Goal: Information Seeking & Learning: Understand process/instructions

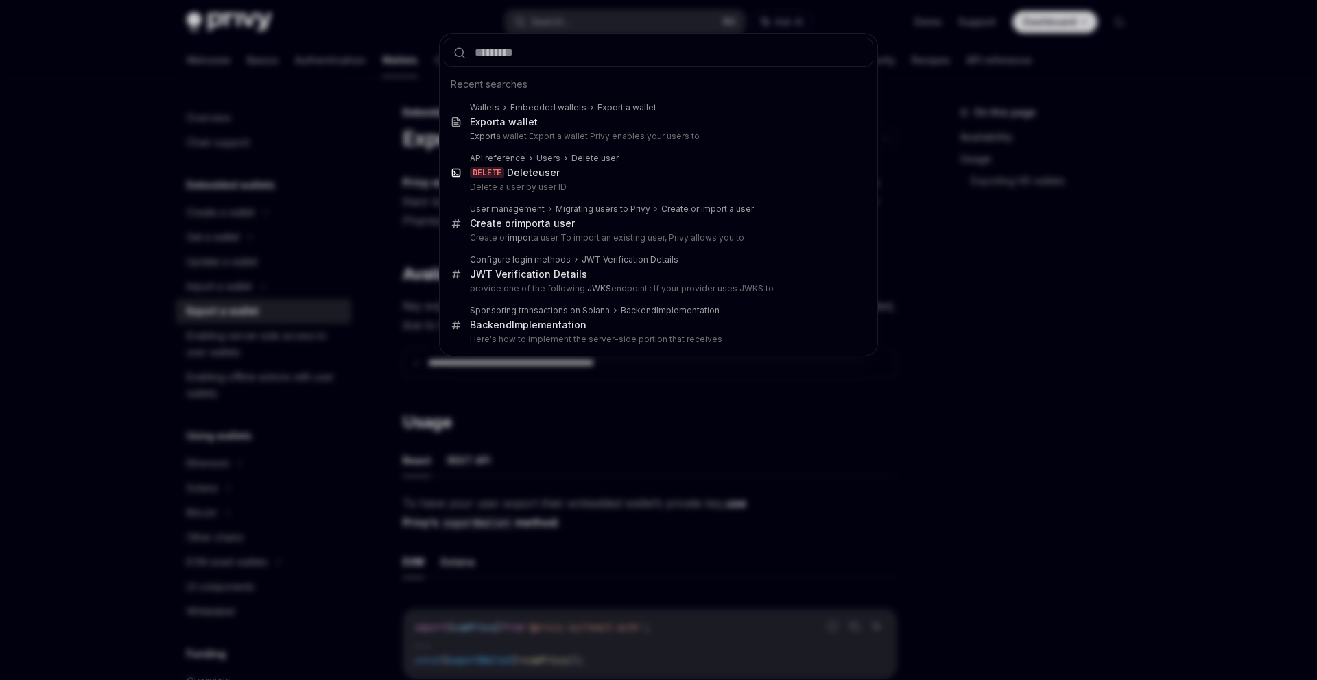
scroll to position [868, 0]
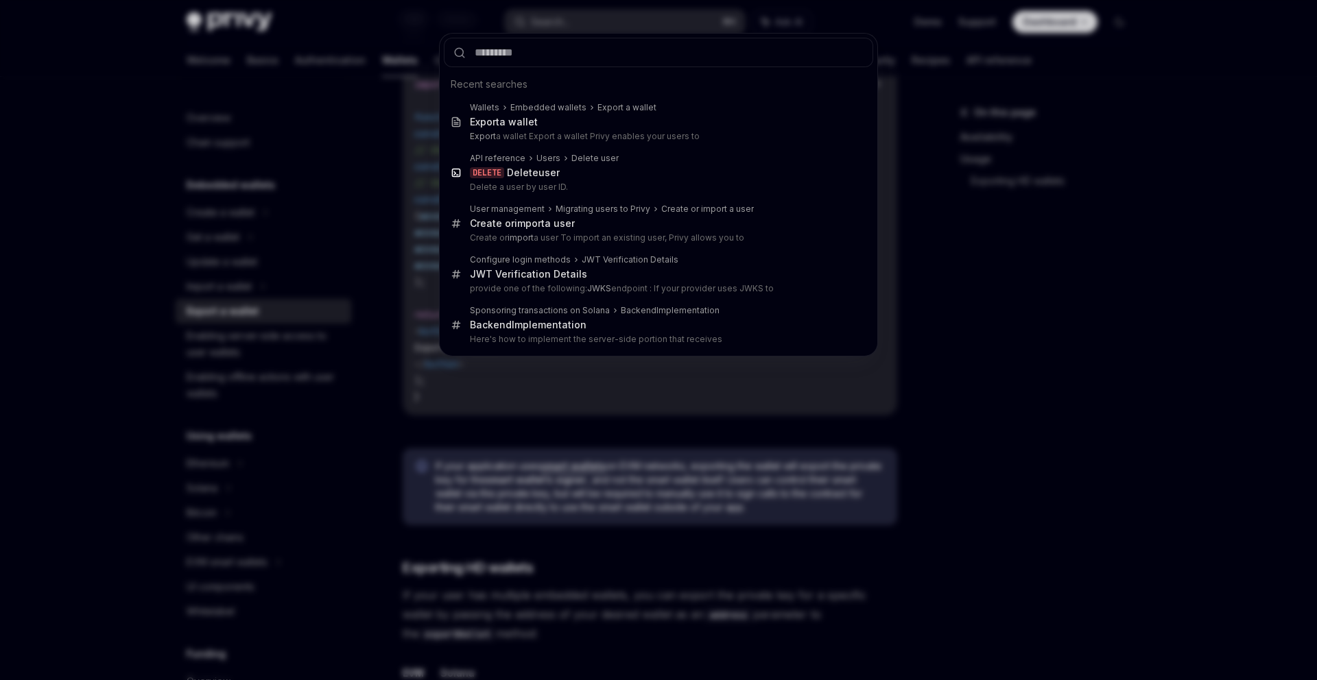
click at [383, 174] on div "Recent searches Wallets Embedded wallets Export a wallet Export a wallet Export…" at bounding box center [658, 340] width 1317 height 680
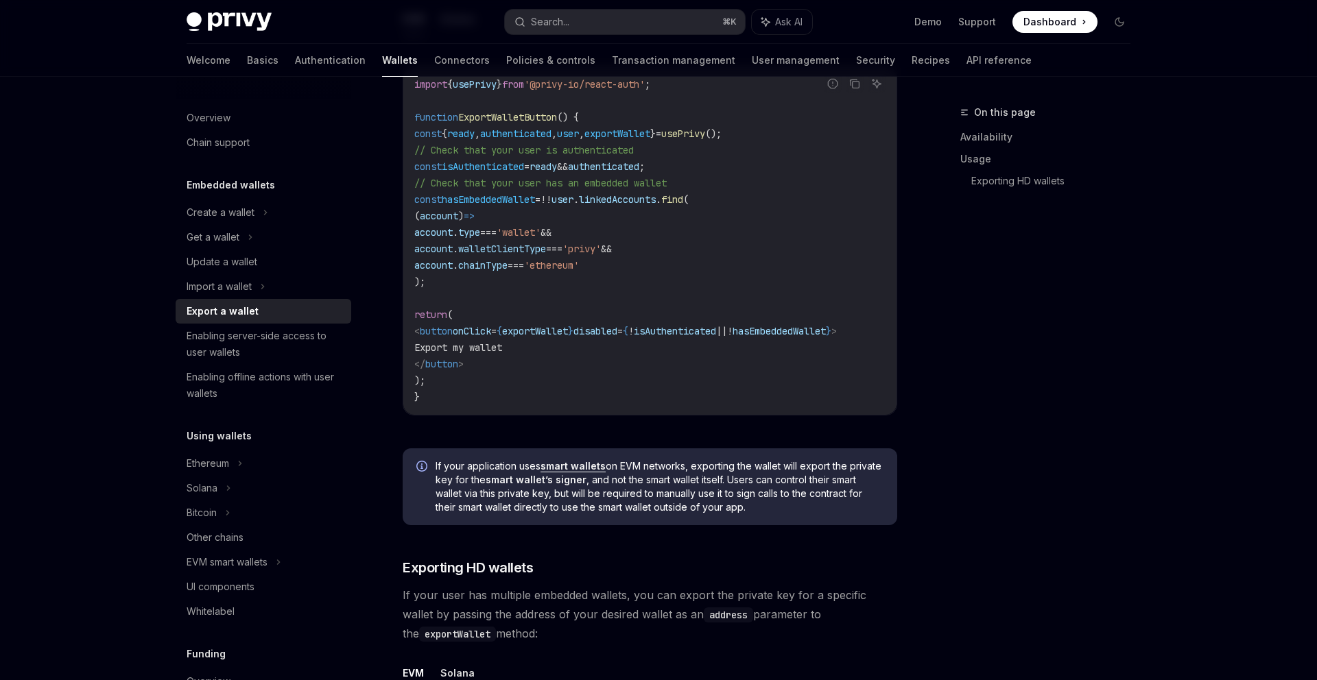
click at [289, 311] on div "Export a wallet" at bounding box center [265, 311] width 156 height 16
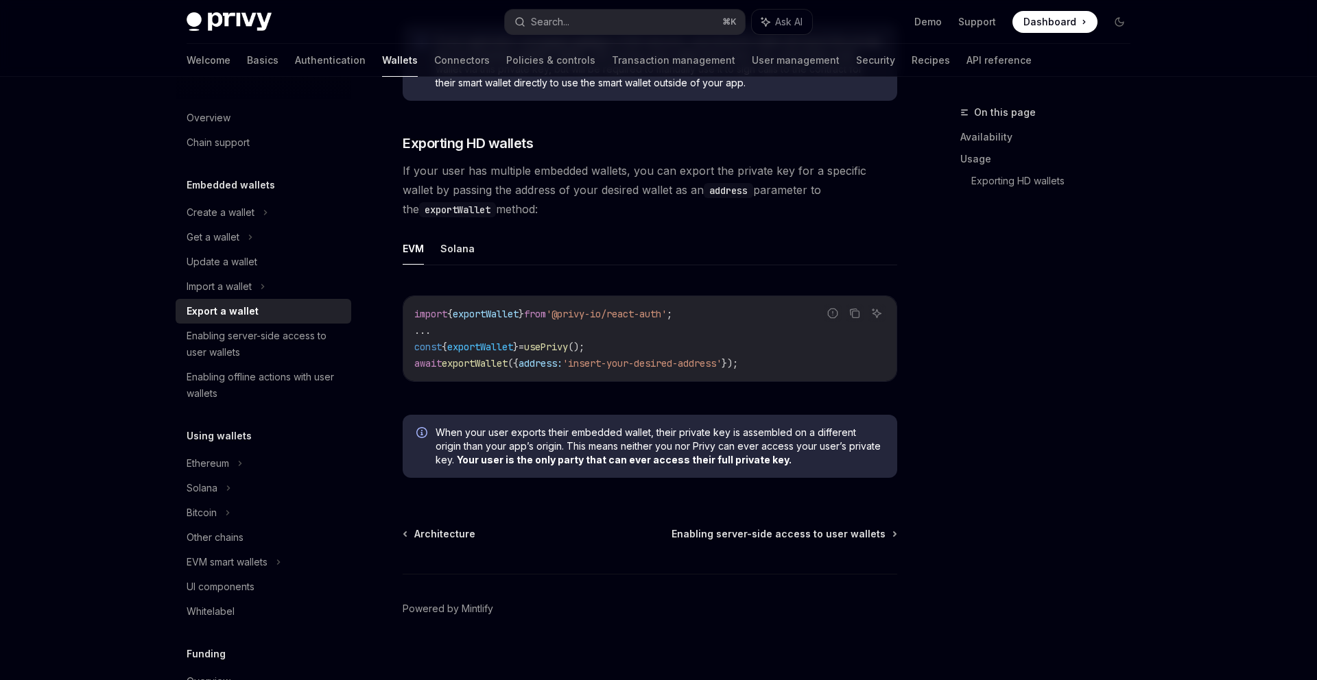
scroll to position [1311, 0]
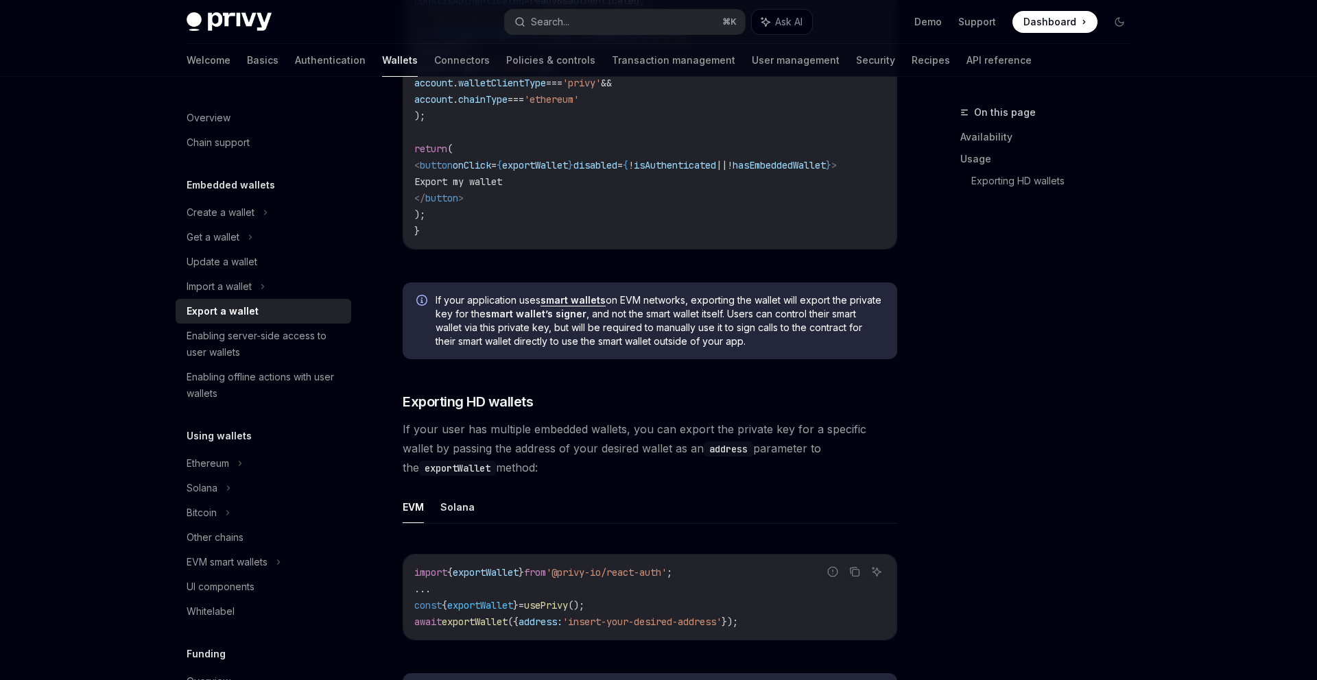
scroll to position [1311, 0]
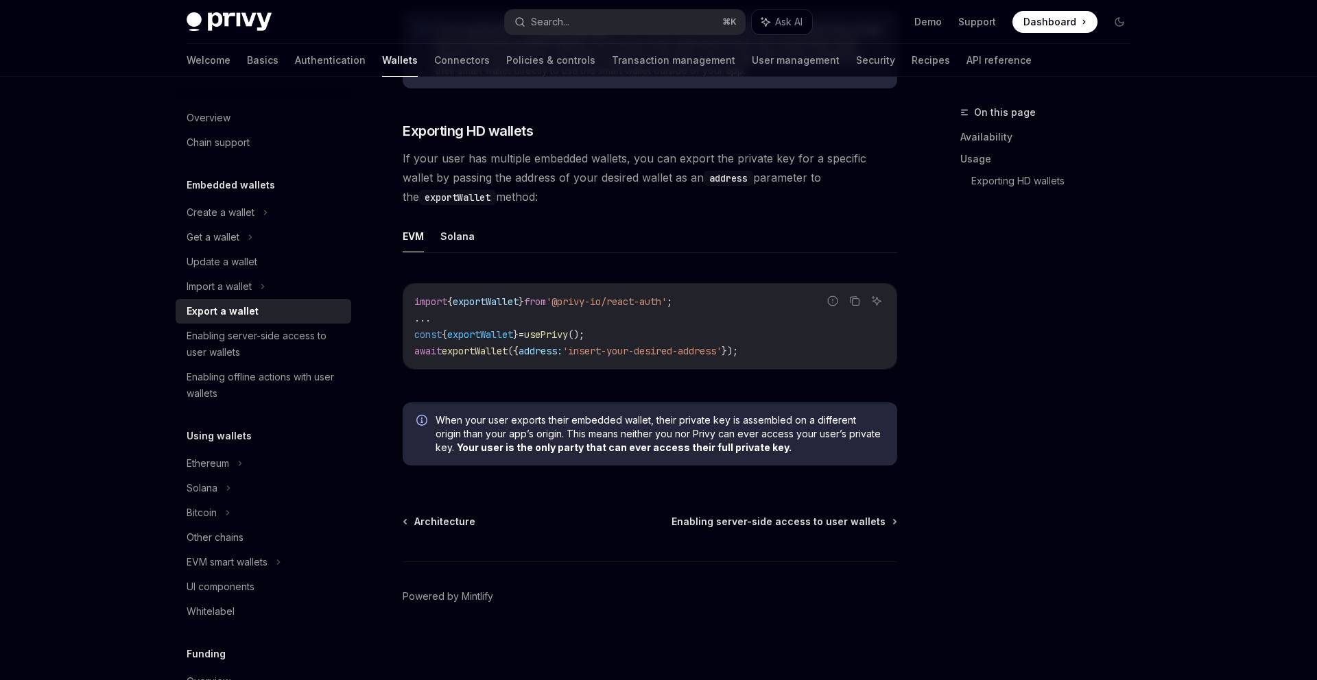
drag, startPoint x: 569, startPoint y: 150, endPoint x: 586, endPoint y: 195, distance: 49.1
click at [586, 197] on span "If your user has multiple embedded wallets, you can export the private key for …" at bounding box center [650, 178] width 495 height 58
click at [586, 195] on span "If your user has multiple embedded wallets, you can export the private key for …" at bounding box center [650, 178] width 495 height 58
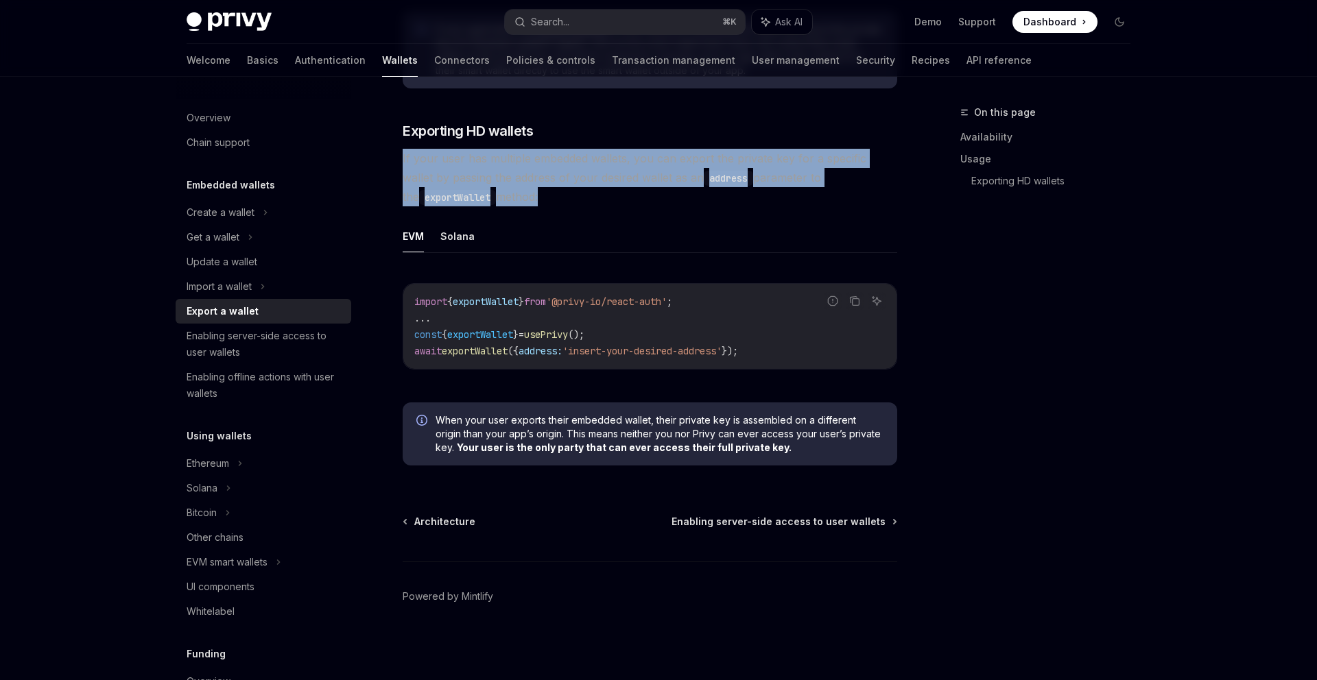
click at [586, 195] on span "If your user has multiple embedded wallets, you can export the private key for …" at bounding box center [650, 178] width 495 height 58
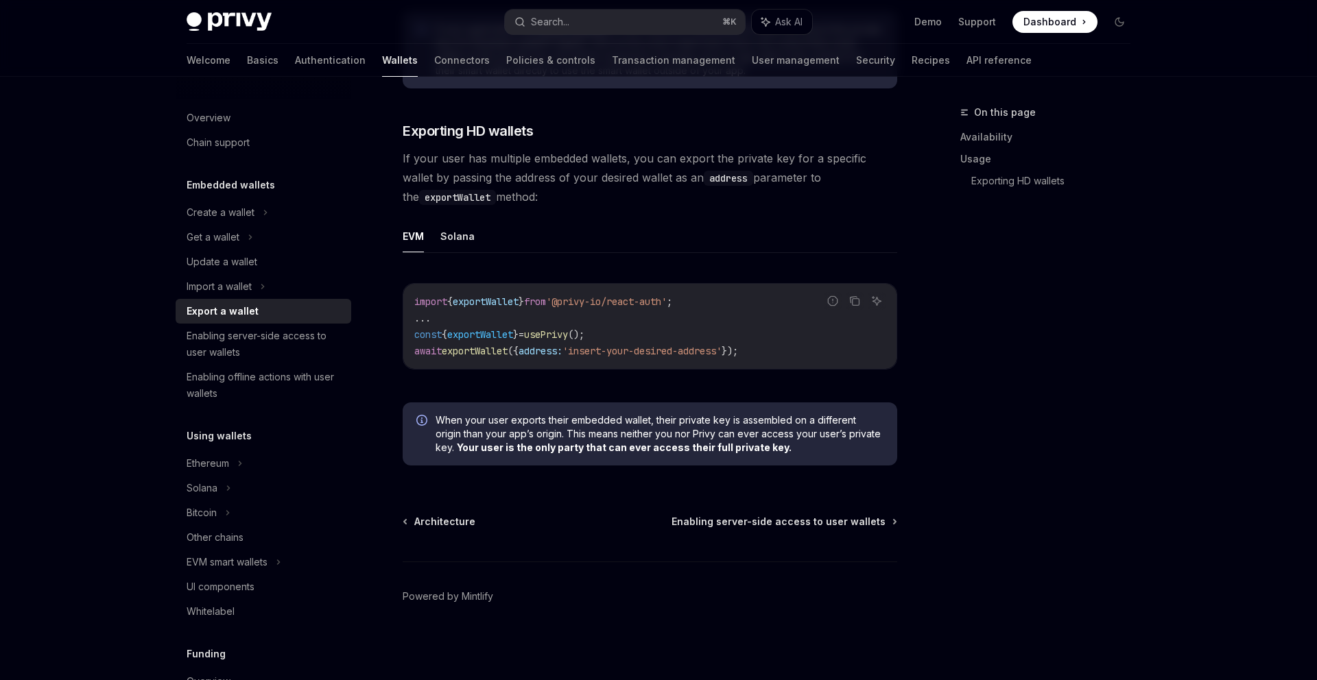
click at [586, 195] on span "If your user has multiple embedded wallets, you can export the private key for …" at bounding box center [650, 178] width 495 height 58
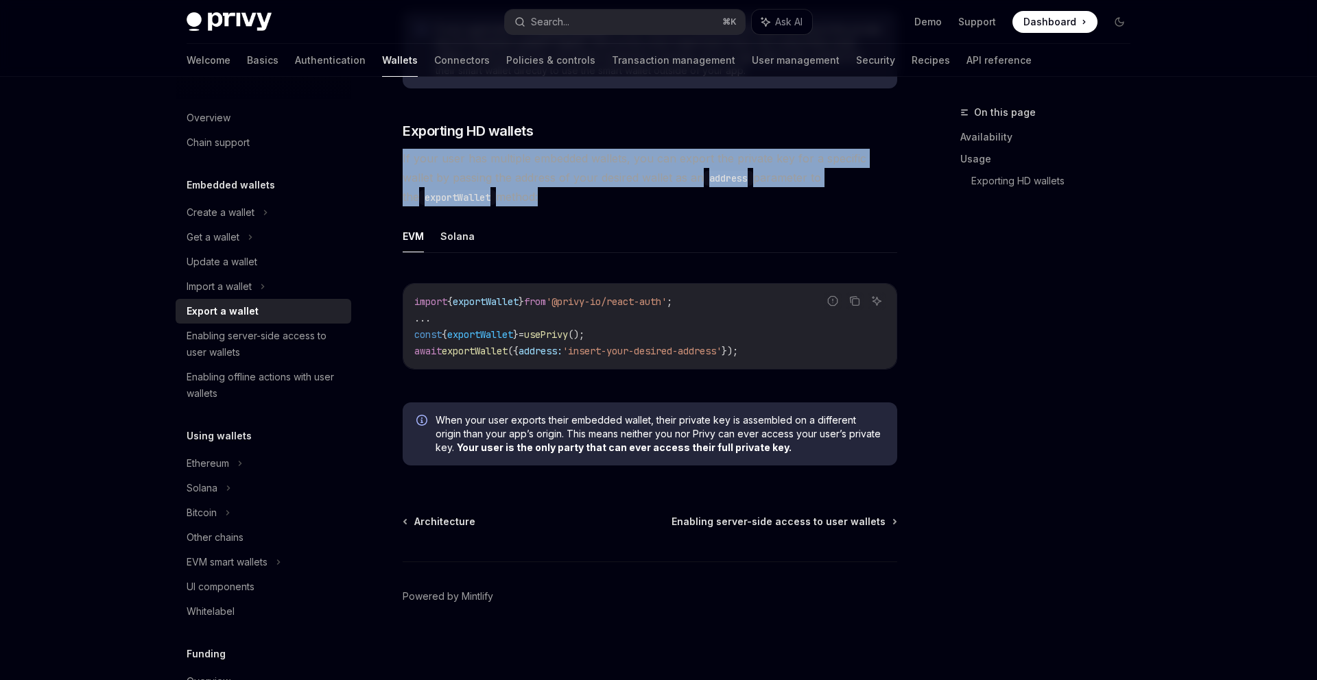
click at [586, 195] on span "If your user has multiple embedded wallets, you can export the private key for …" at bounding box center [650, 178] width 495 height 58
click at [584, 201] on span "If your user has multiple embedded wallets, you can export the private key for …" at bounding box center [650, 178] width 495 height 58
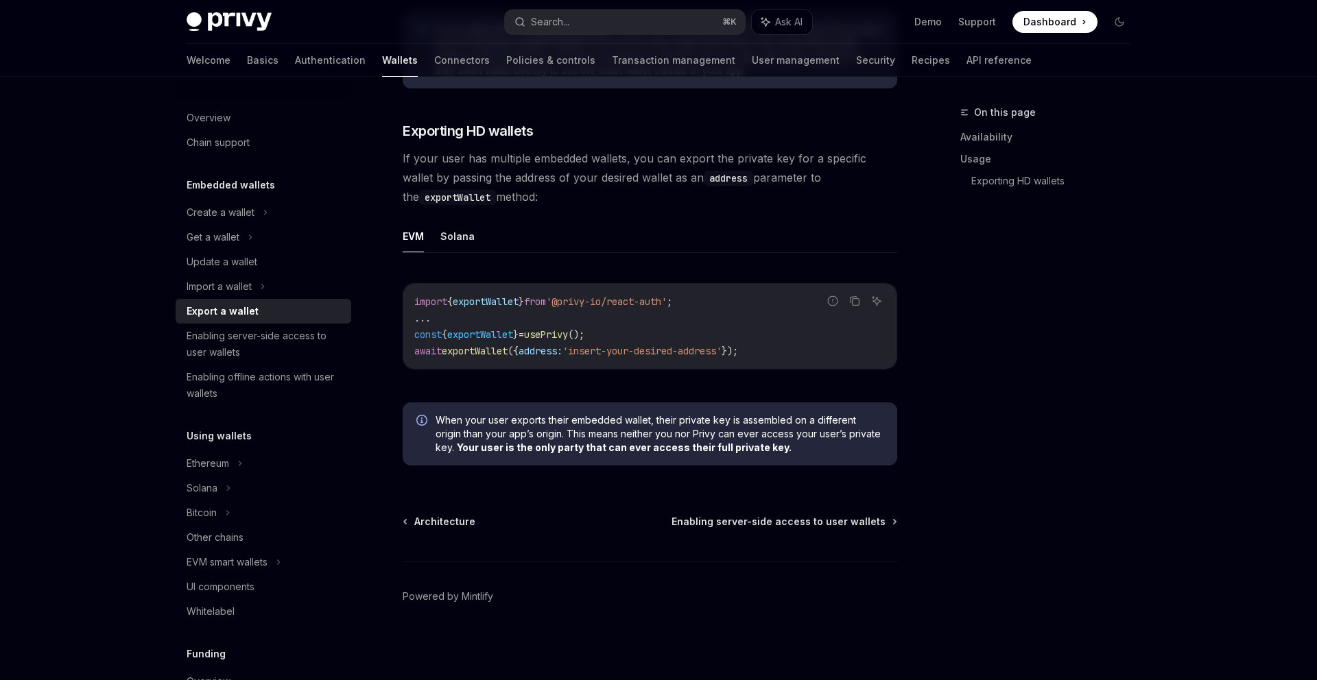
click at [488, 246] on ul "EVM Solana" at bounding box center [650, 236] width 495 height 33
click at [479, 248] on ul "EVM Solana" at bounding box center [650, 236] width 495 height 33
click at [464, 236] on button "Solana" at bounding box center [457, 236] width 34 height 32
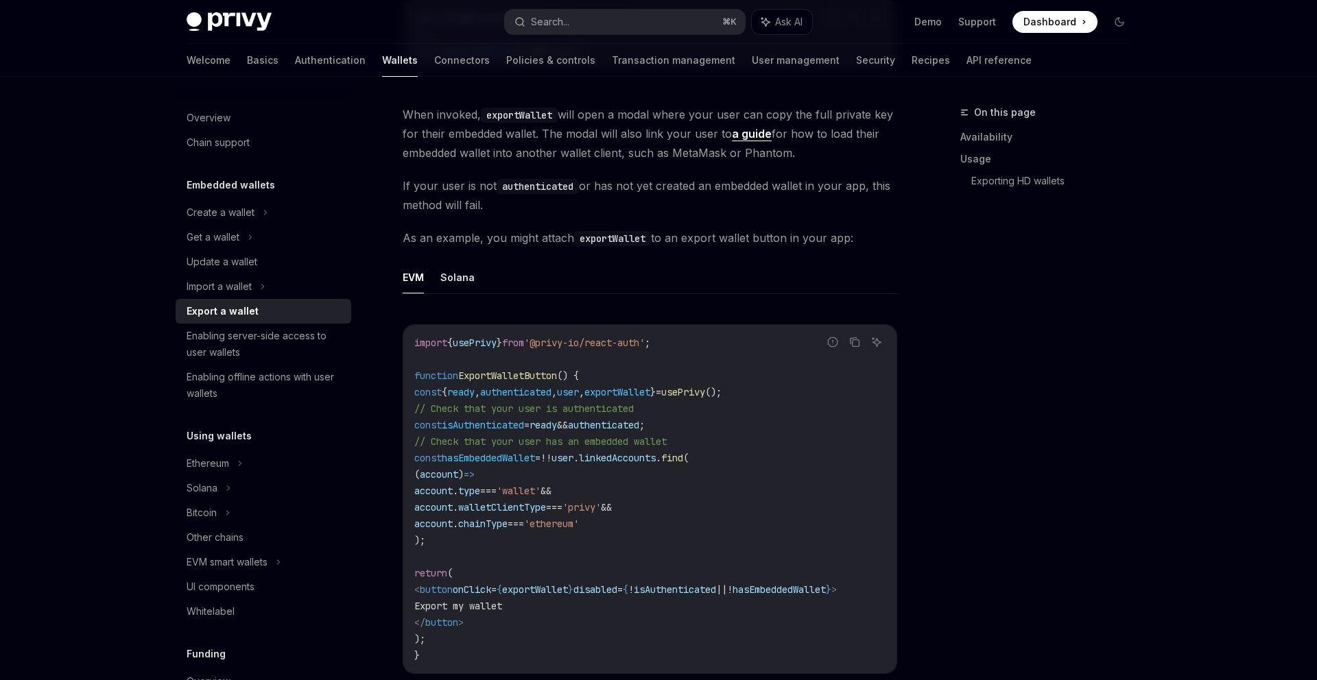
scroll to position [602, 0]
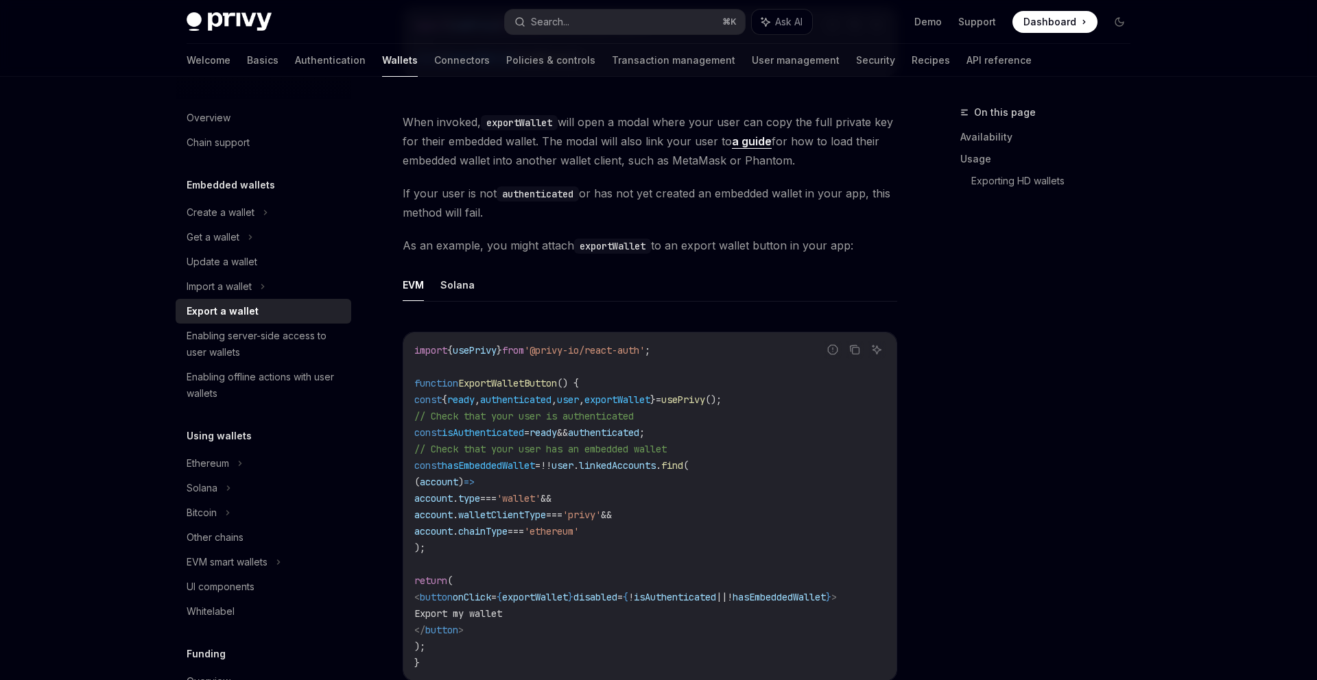
click at [450, 313] on div "EVM Solana Report incorrect code Copy Ask AI import { usePrivy } from '@privy-i…" at bounding box center [650, 486] width 495 height 435
click at [451, 302] on div "EVM Solana Report incorrect code Copy Ask AI import { usePrivy } from '@privy-i…" at bounding box center [650, 486] width 495 height 435
click at [455, 298] on button "Solana" at bounding box center [457, 285] width 34 height 32
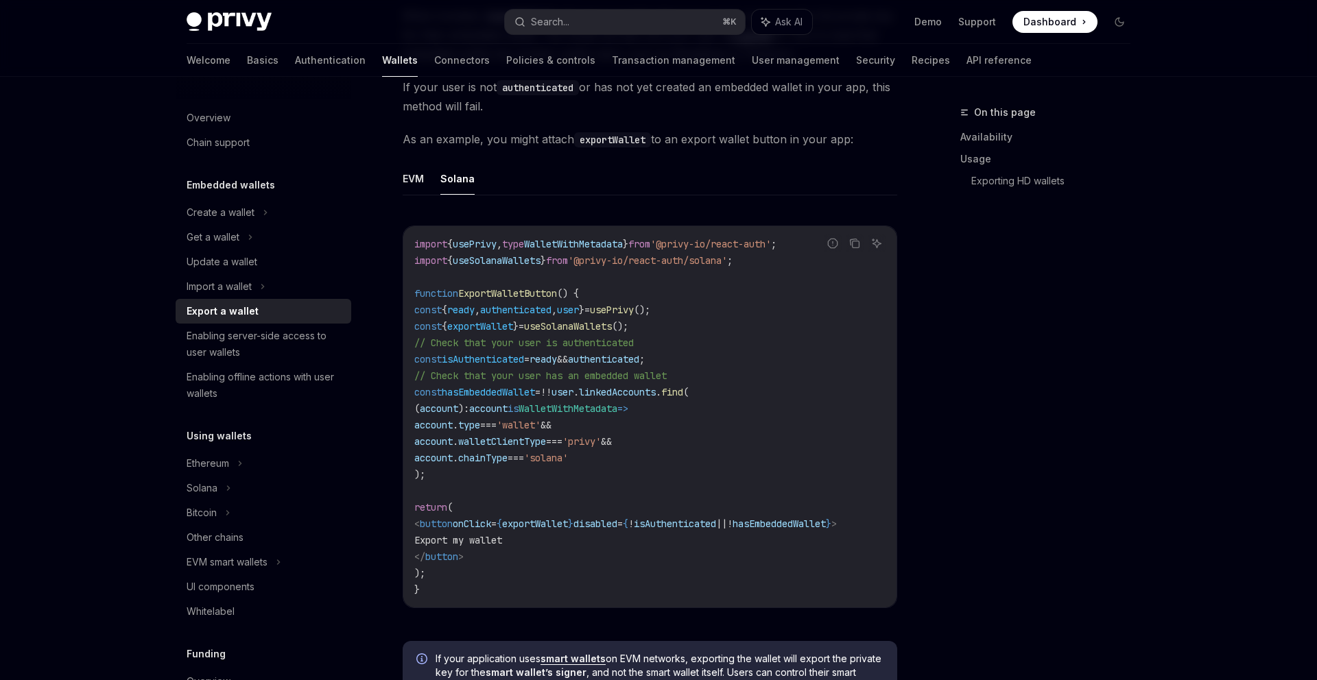
scroll to position [709, 0]
click at [460, 353] on span "isAuthenticated" at bounding box center [483, 359] width 82 height 12
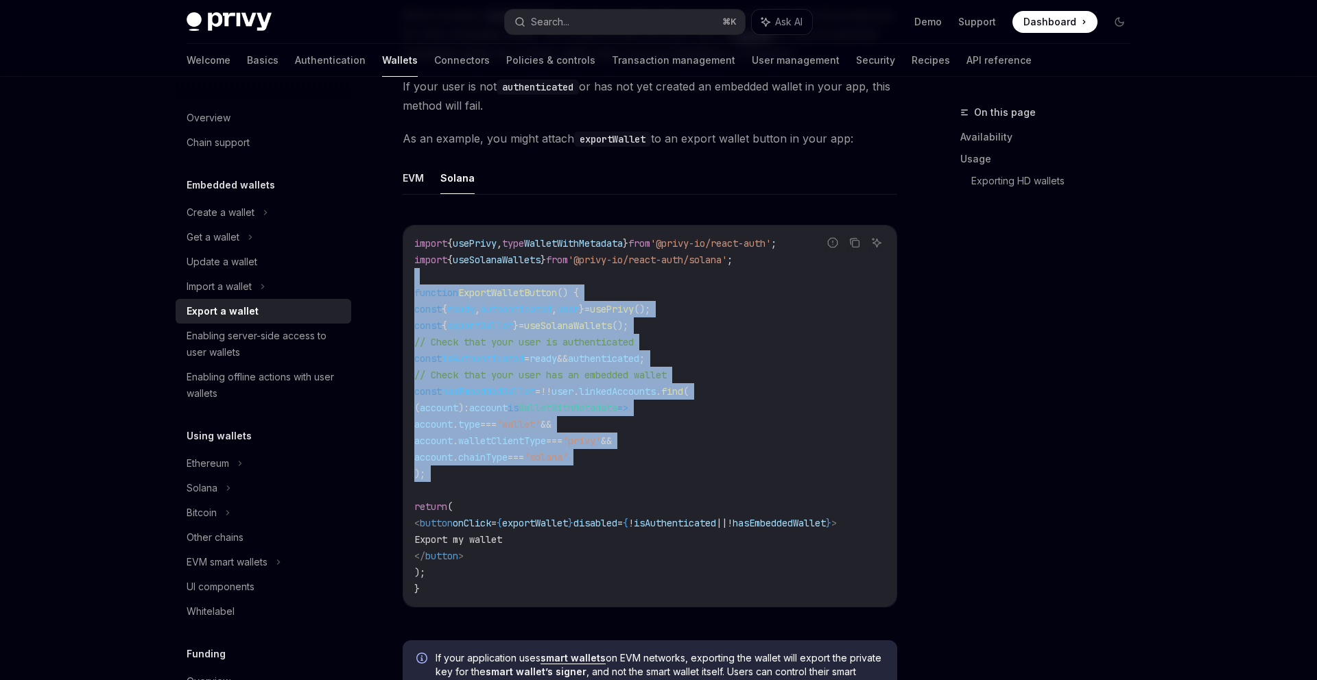
drag, startPoint x: 476, startPoint y: 485, endPoint x: 399, endPoint y: 279, distance: 219.7
click at [399, 279] on div "**********" at bounding box center [521, 371] width 757 height 1953
copy code "function ExportWalletButton () { const { ready , authenticated , user } = usePr…"
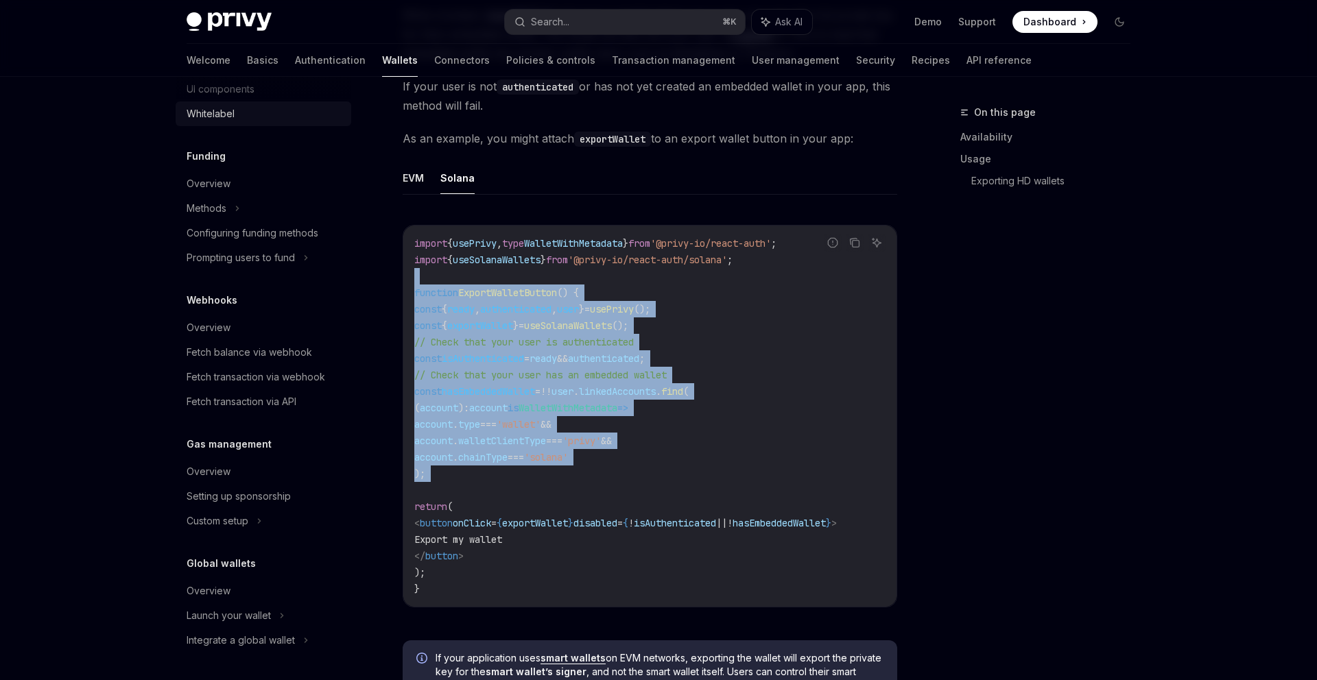
scroll to position [0, 0]
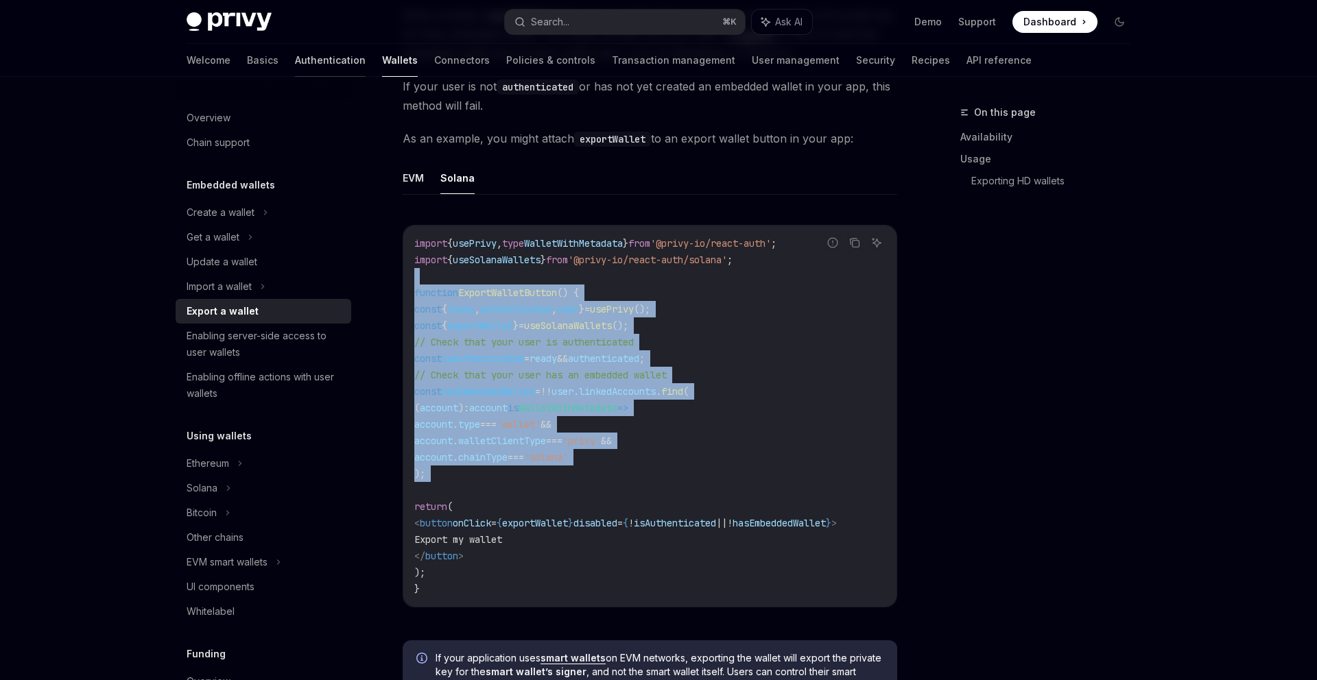
click at [295, 60] on link "Authentication" at bounding box center [330, 60] width 71 height 33
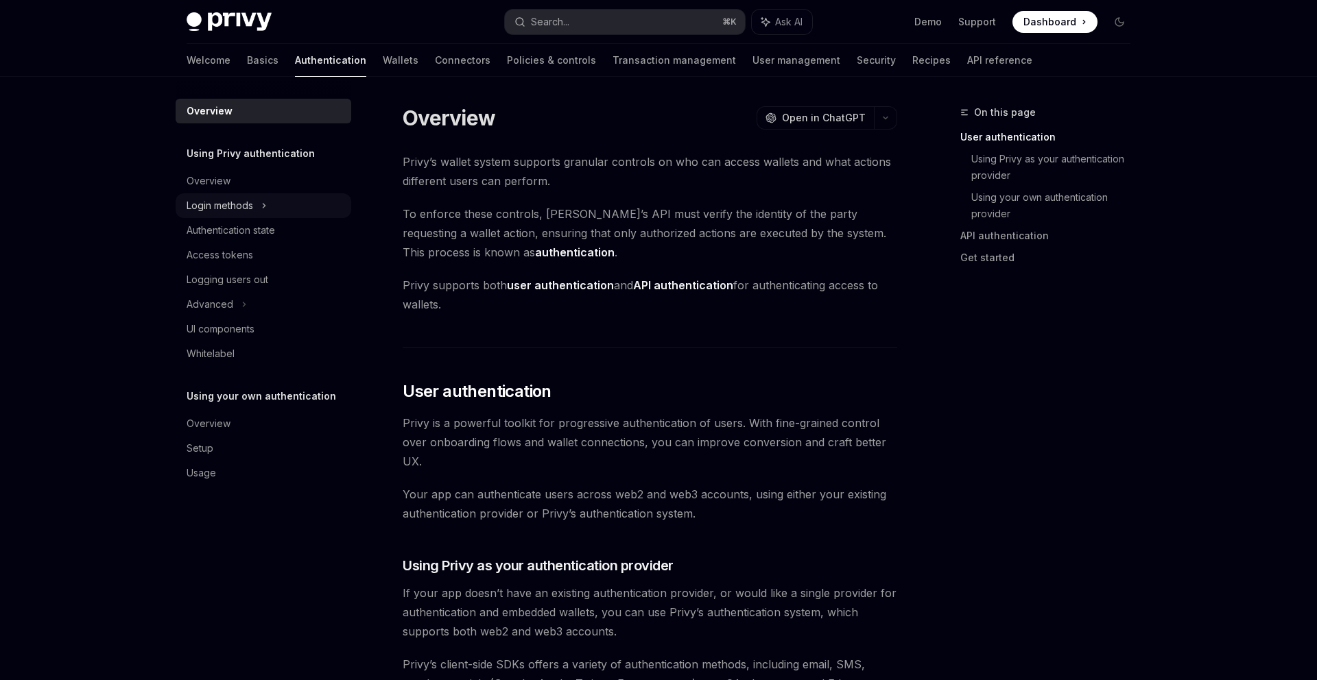
click at [266, 211] on icon at bounding box center [263, 206] width 5 height 16
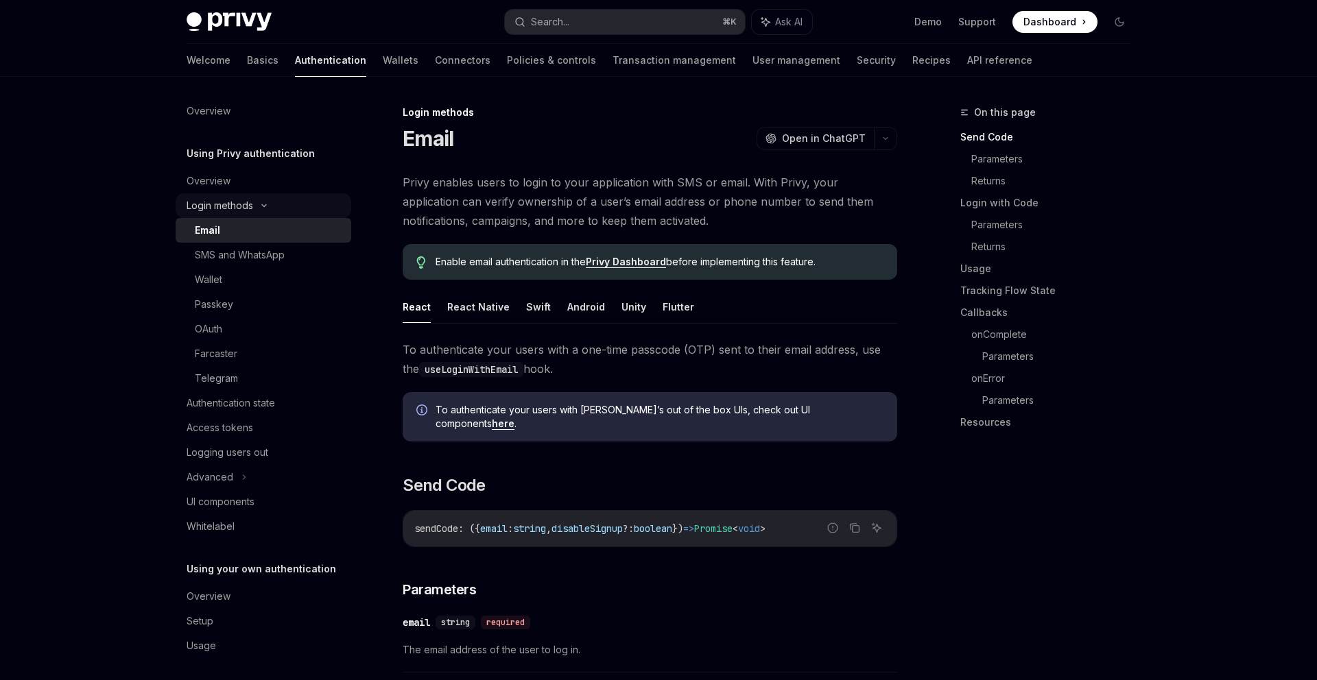
click at [268, 203] on icon at bounding box center [264, 205] width 16 height 5
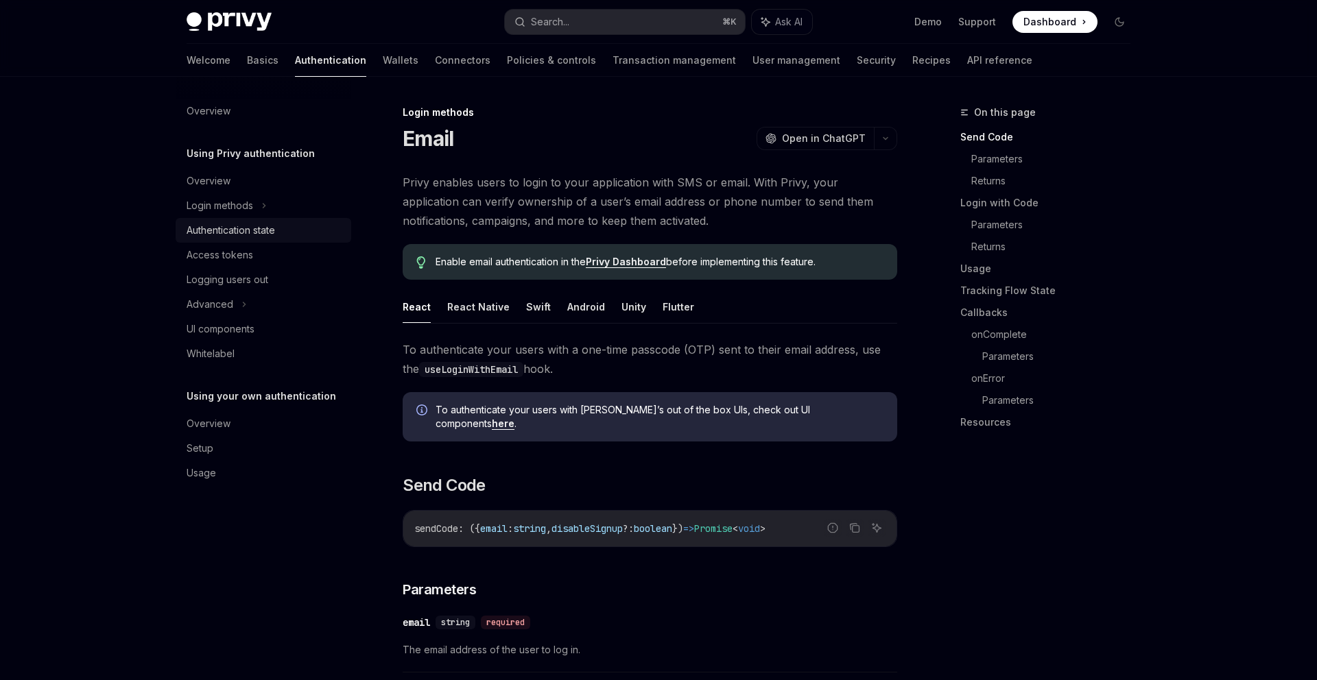
click at [265, 230] on div "Authentication state" at bounding box center [231, 230] width 88 height 16
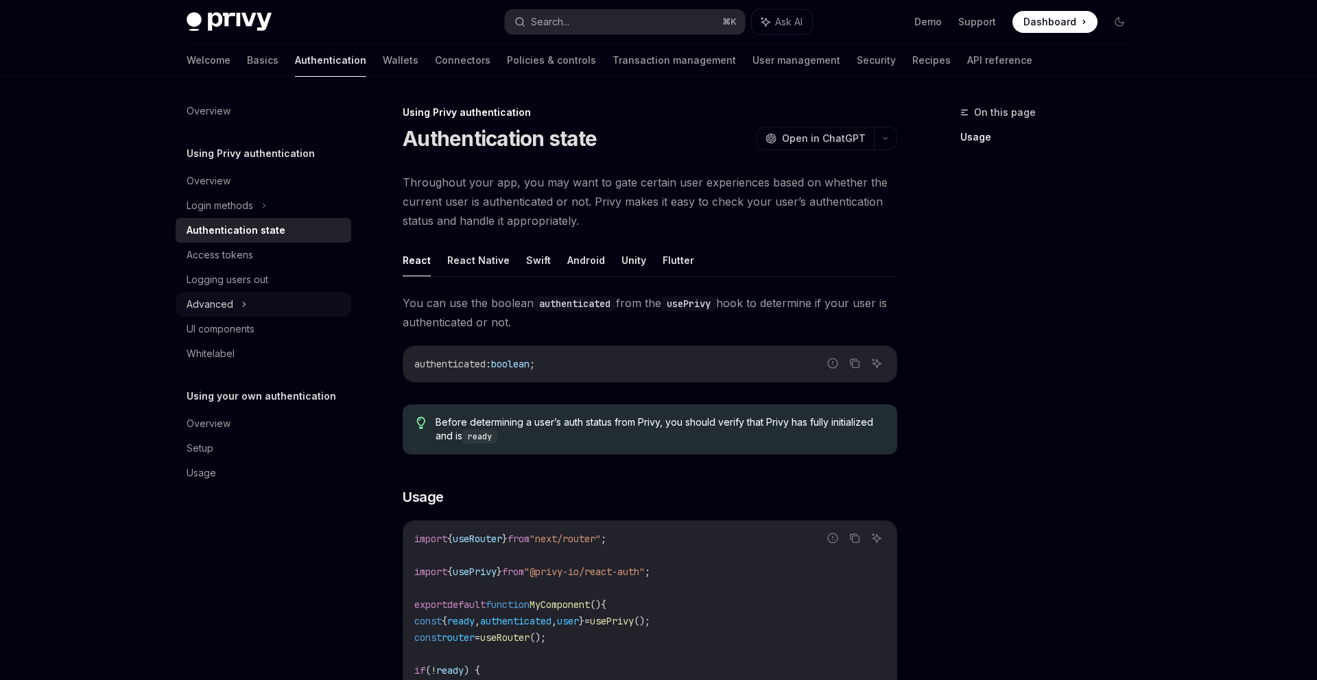
click at [244, 298] on icon at bounding box center [243, 304] width 5 height 16
click at [217, 328] on div "MFA" at bounding box center [264, 329] width 176 height 25
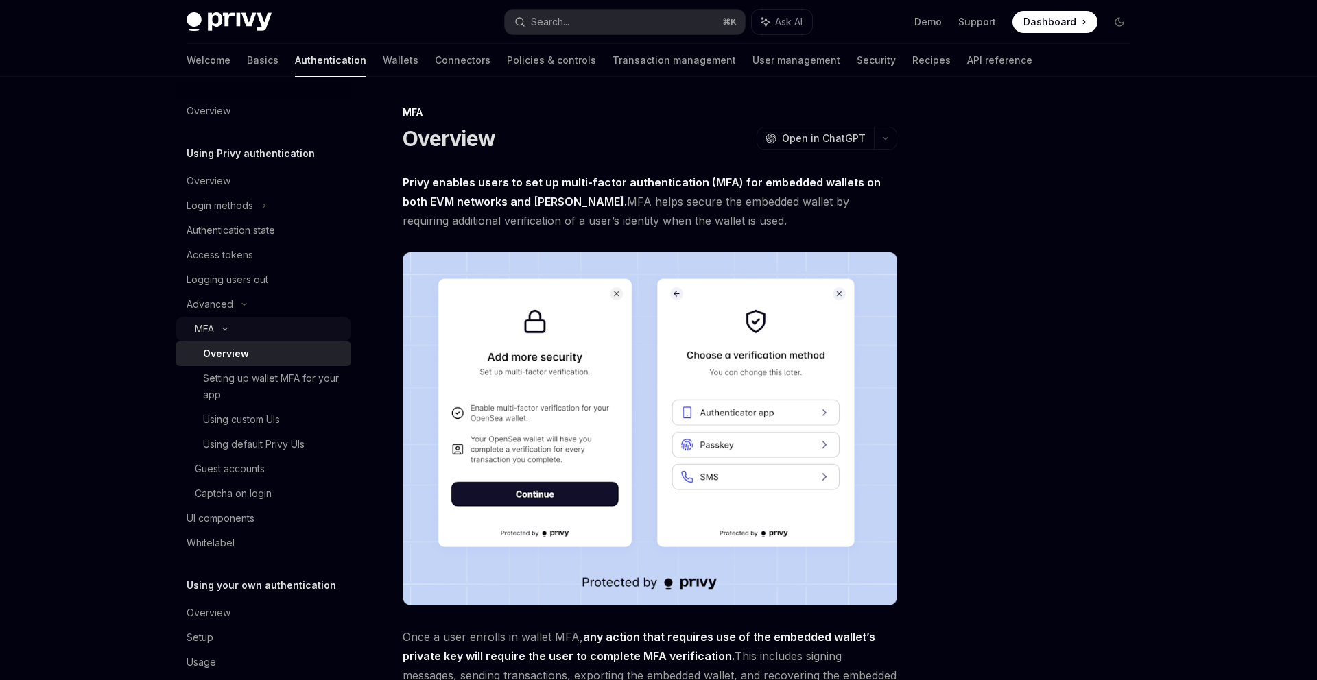
click at [224, 327] on icon at bounding box center [225, 329] width 16 height 5
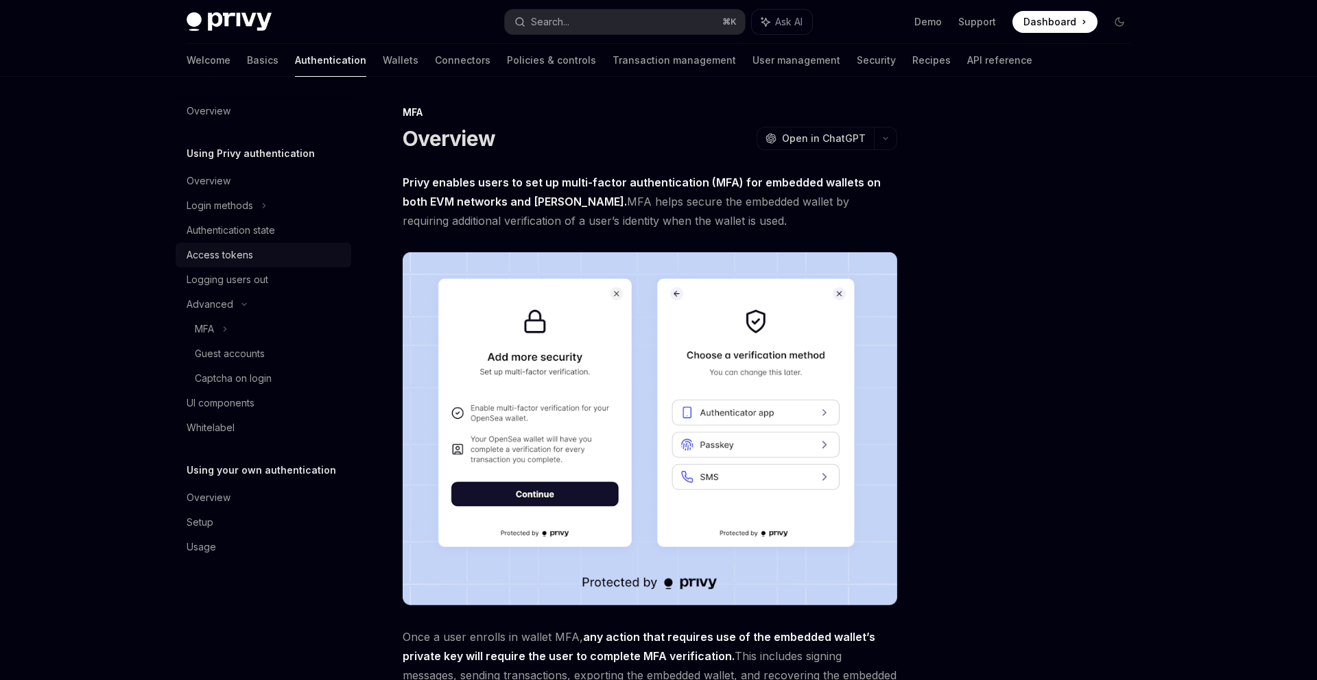
click at [249, 265] on link "Access tokens" at bounding box center [264, 255] width 176 height 25
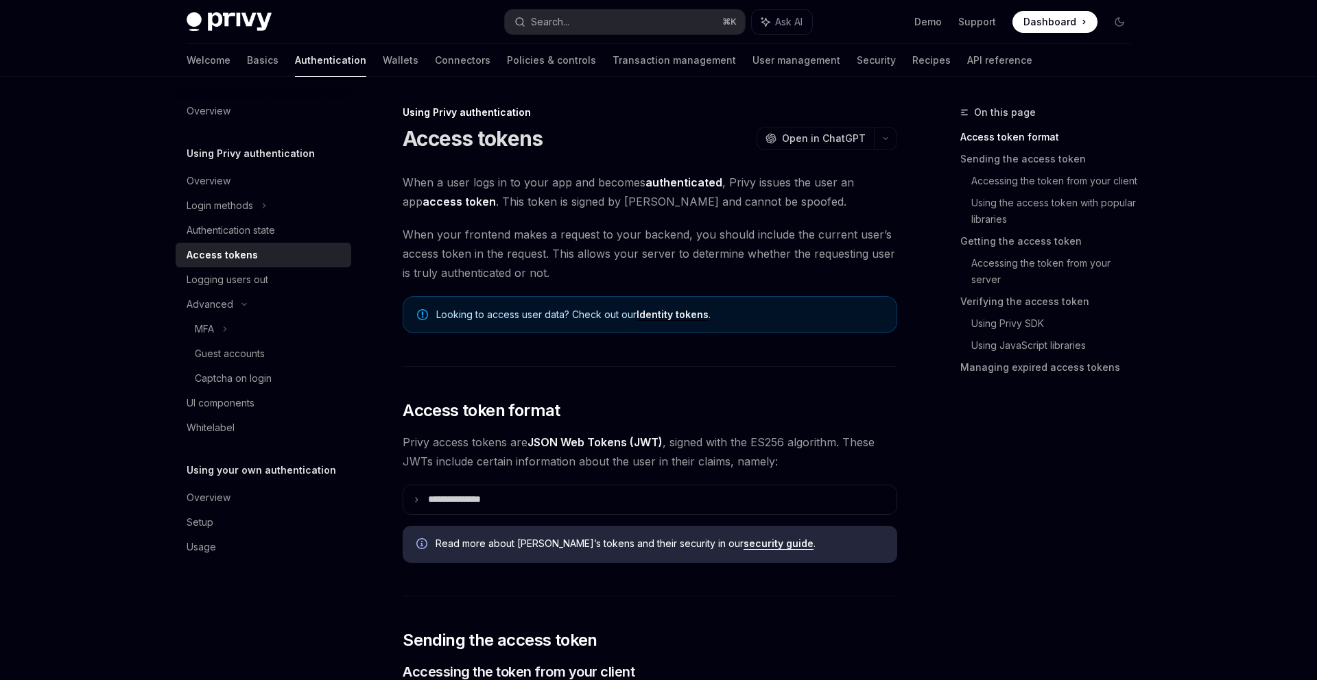
drag, startPoint x: 251, startPoint y: 240, endPoint x: 484, endPoint y: 78, distance: 283.3
type textarea "*"
